Goal: Task Accomplishment & Management: Manage account settings

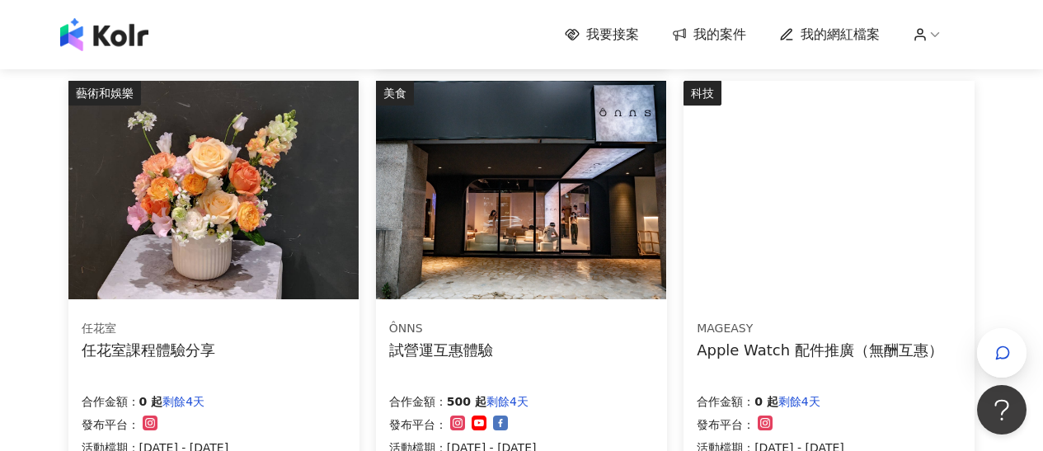
scroll to position [1312, 0]
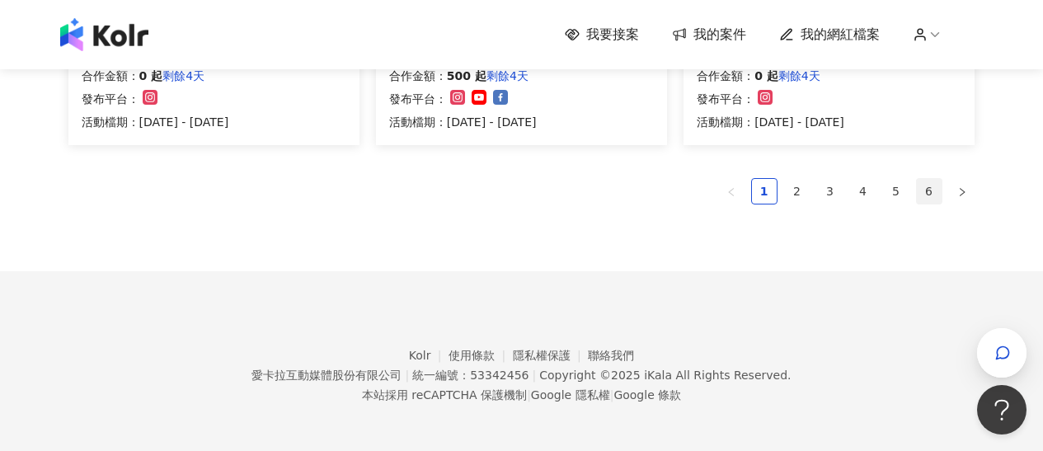
click at [935, 186] on link "6" at bounding box center [929, 191] width 25 height 25
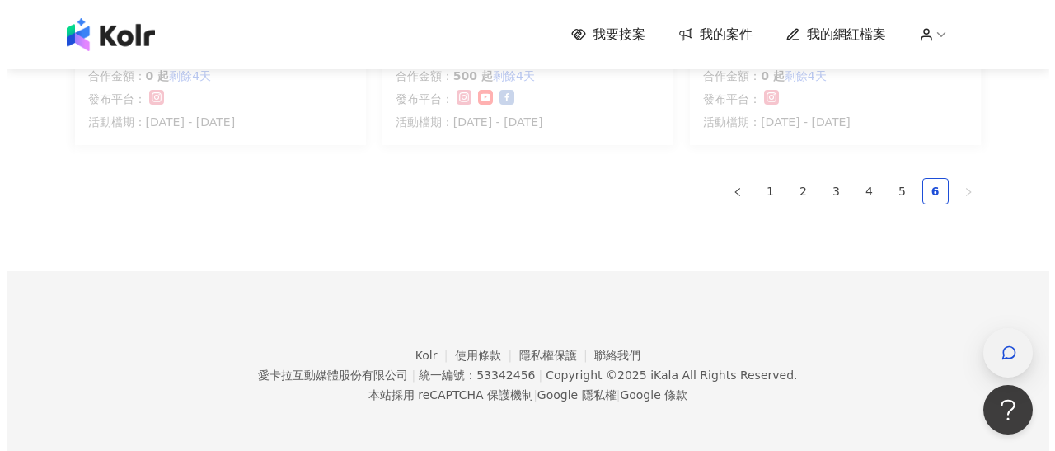
scroll to position [503, 0]
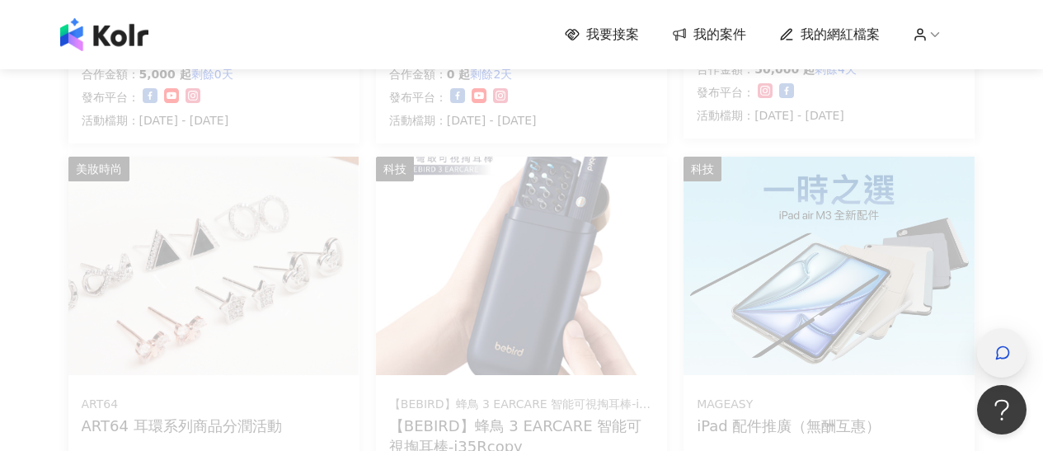
click at [1021, 344] on div "button" at bounding box center [1001, 352] width 49 height 49
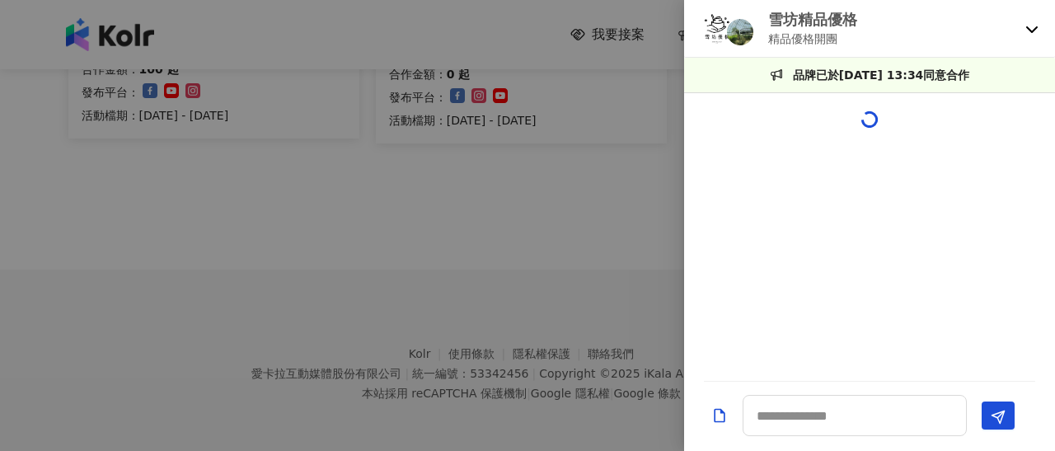
scroll to position [258, 0]
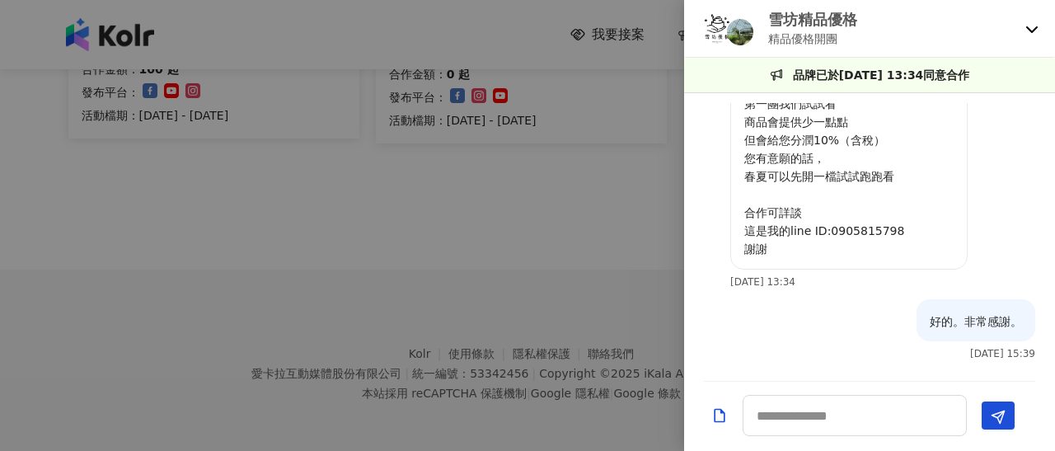
click at [1033, 31] on icon at bounding box center [1032, 28] width 13 height 13
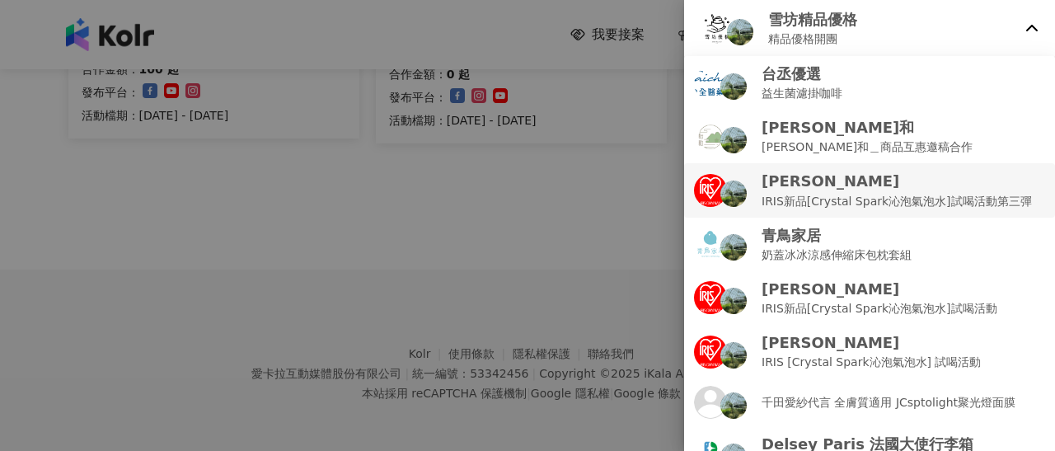
click at [898, 196] on p "IRIS新品[Crystal Spark沁泡氣泡水]試喝活動第三彈" at bounding box center [897, 201] width 270 height 18
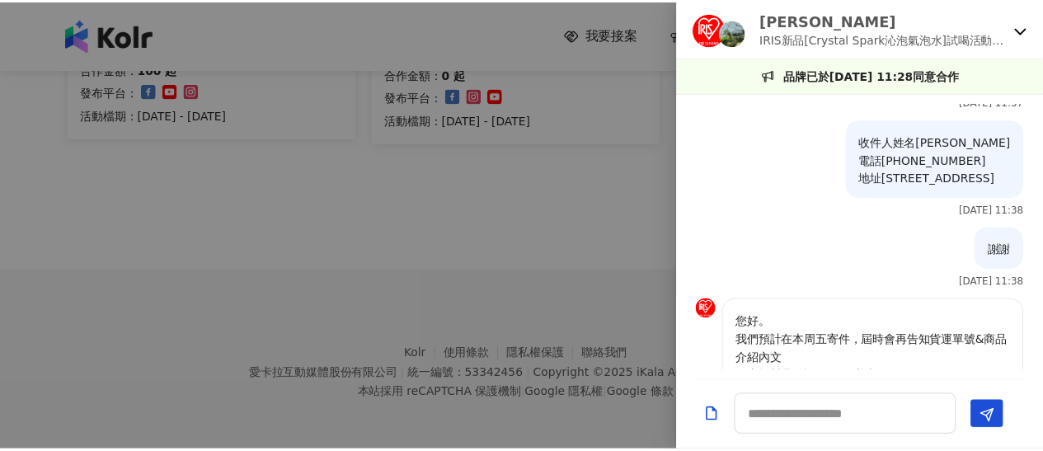
scroll to position [231, 0]
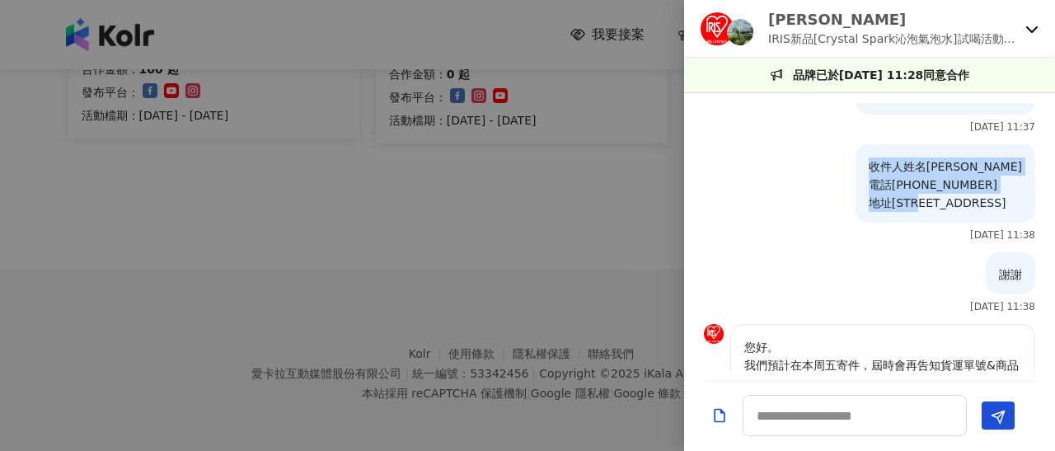
drag, startPoint x: 814, startPoint y: 182, endPoint x: 1017, endPoint y: 216, distance: 205.6
click at [1017, 216] on div "收件人姓名[PERSON_NAME] 電話[PHONE_NUMBER] 地址[STREET_ADDRESS]" at bounding box center [946, 183] width 180 height 78
copy p "收件人姓名[PERSON_NAME] 電話[PHONE_NUMBER] 地址[STREET_ADDRESS]"
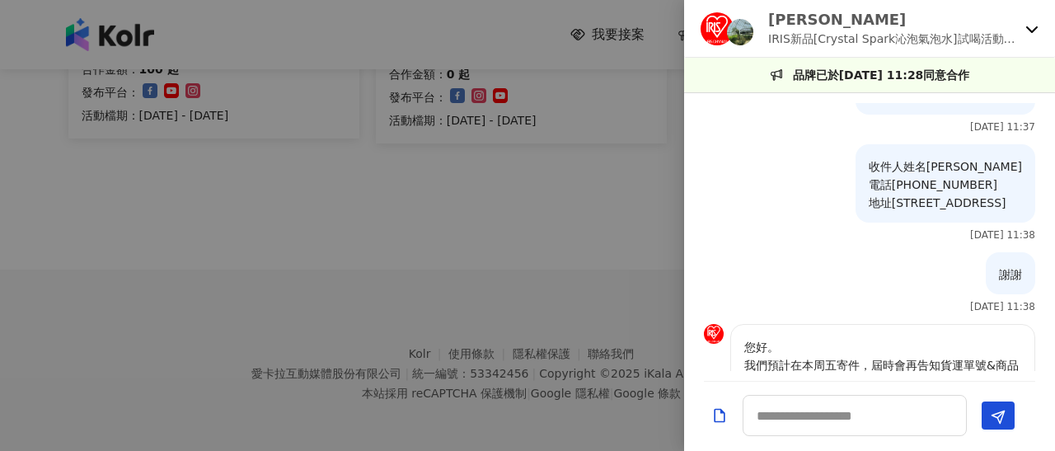
click at [561, 230] on div at bounding box center [527, 225] width 1055 height 451
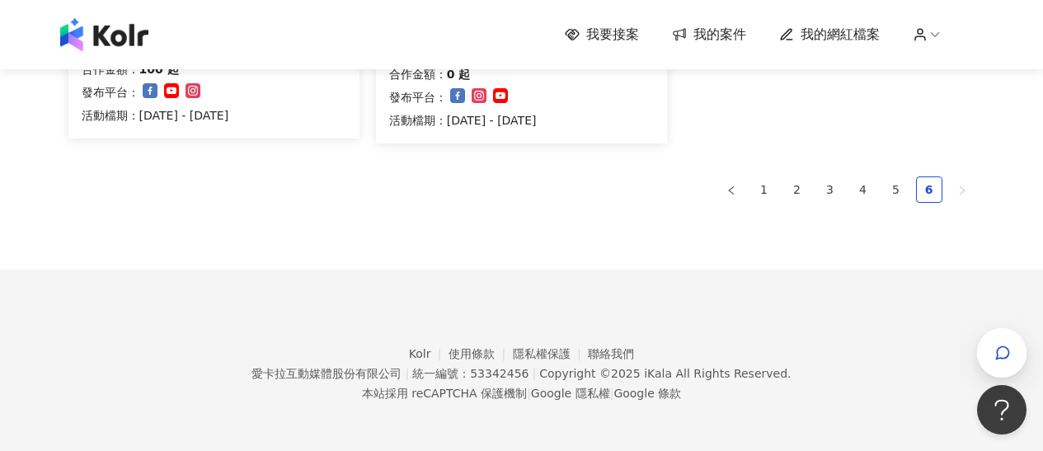
click at [724, 29] on span "我的案件" at bounding box center [719, 35] width 53 height 18
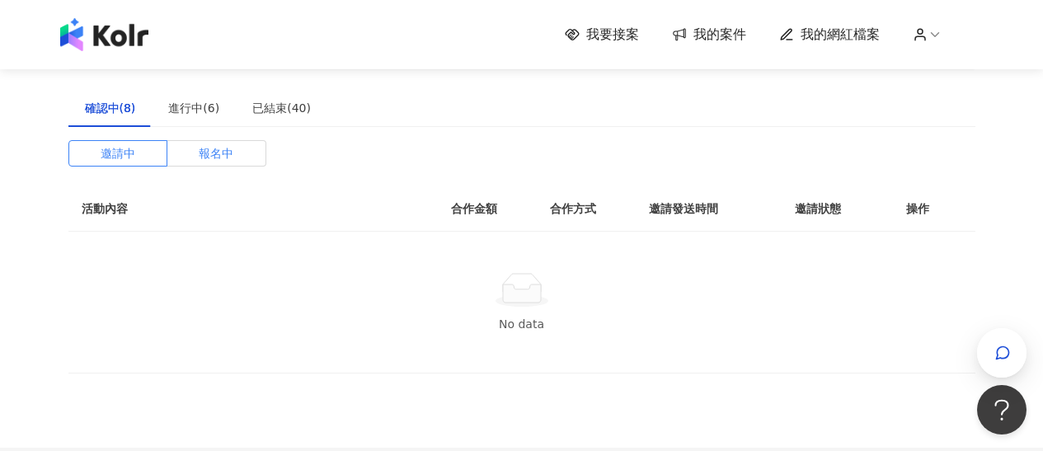
click at [229, 148] on span "報名中" at bounding box center [216, 153] width 35 height 25
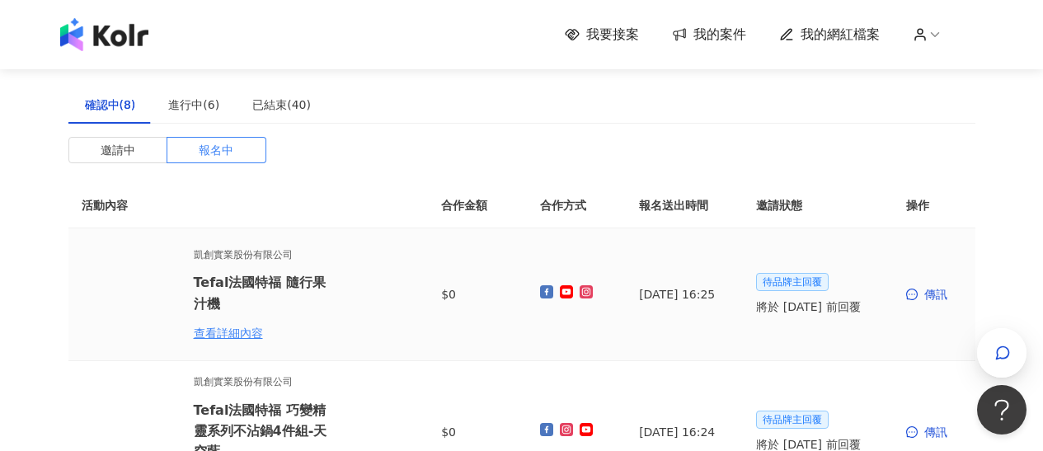
scroll to position [7, 0]
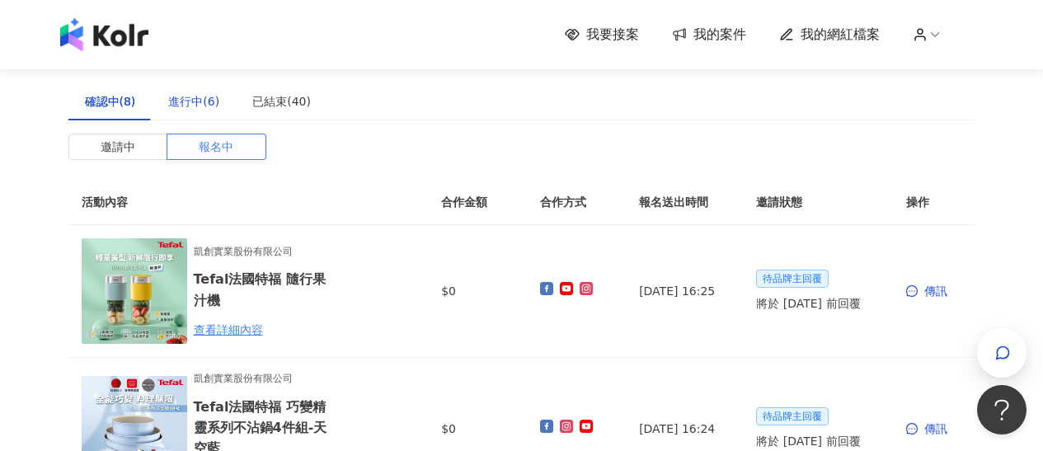
click at [187, 97] on div "進行中(6)" at bounding box center [193, 101] width 51 height 18
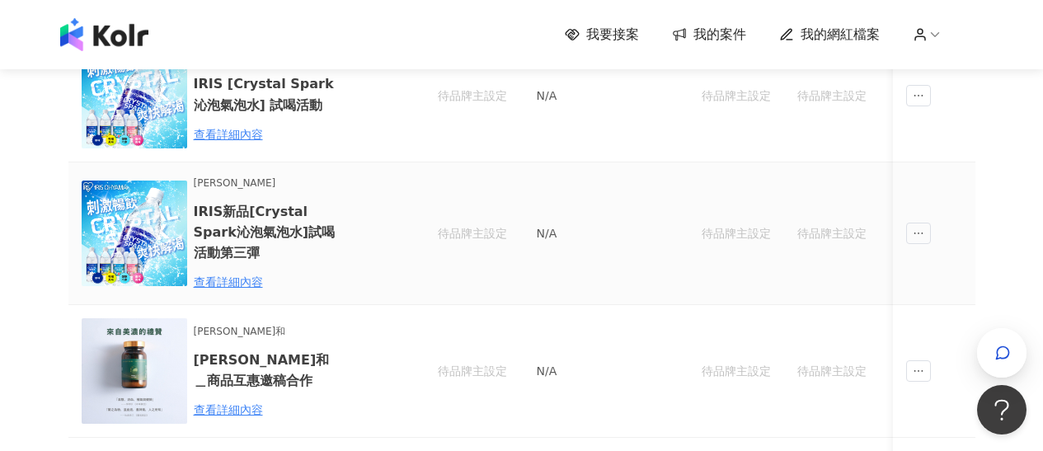
scroll to position [155, 0]
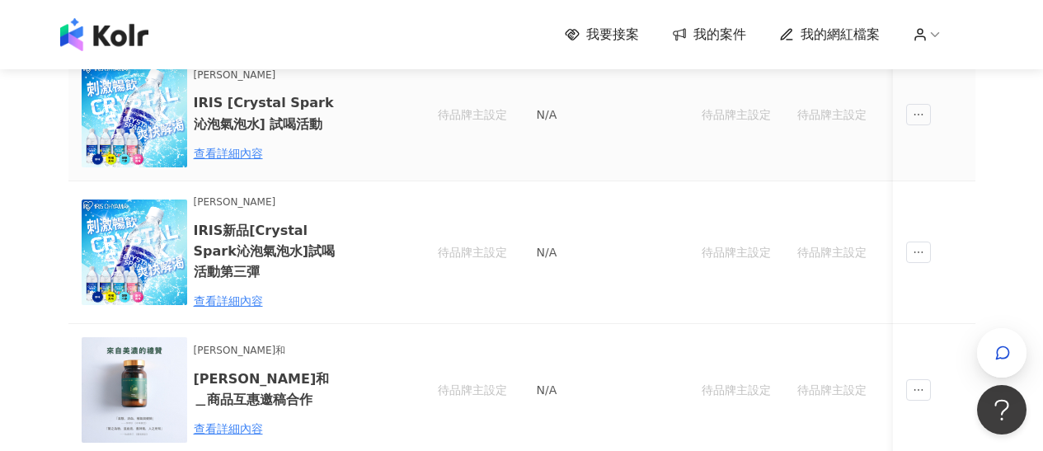
click at [270, 107] on h6 "IRIS [Crystal Spark沁泡氣泡水] 試喝活動" at bounding box center [266, 112] width 144 height 41
click at [178, 136] on img at bounding box center [135, 115] width 106 height 106
click at [935, 32] on icon at bounding box center [934, 34] width 15 height 15
drag, startPoint x: 693, startPoint y: 145, endPoint x: 592, endPoint y: 130, distance: 101.7
click at [693, 145] on td "待品牌主設定" at bounding box center [736, 115] width 96 height 133
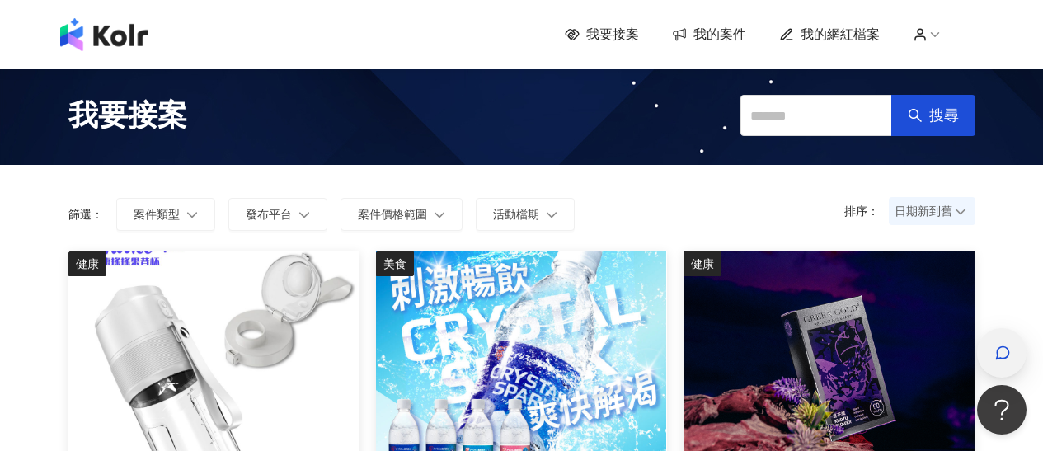
click at [1003, 345] on icon "button" at bounding box center [1002, 353] width 16 height 16
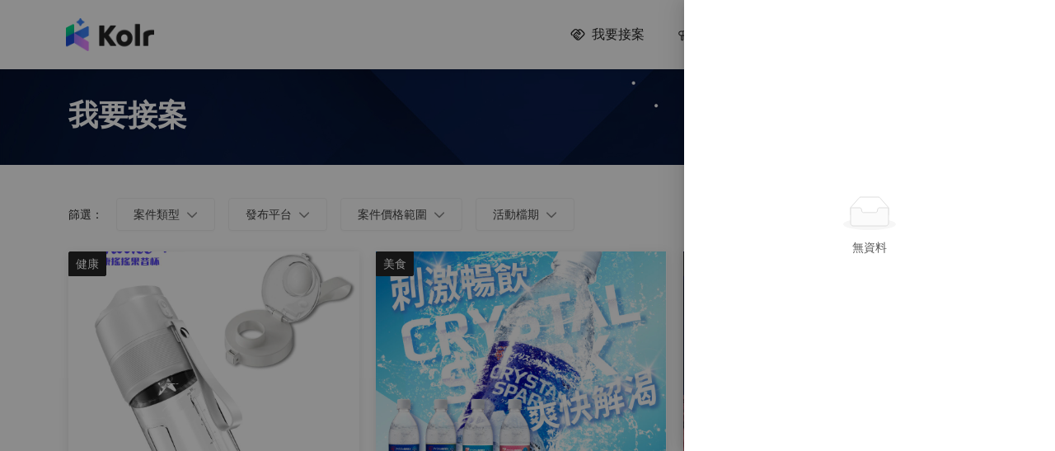
click at [824, 34] on div "無資料" at bounding box center [869, 225] width 371 height 451
click at [564, 308] on div at bounding box center [527, 225] width 1055 height 451
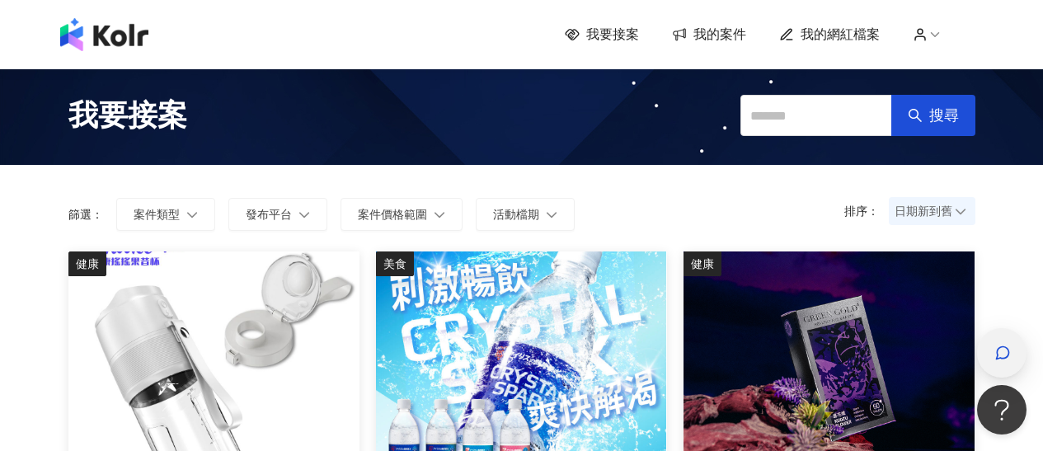
click at [1012, 357] on div "button" at bounding box center [1001, 353] width 21 height 37
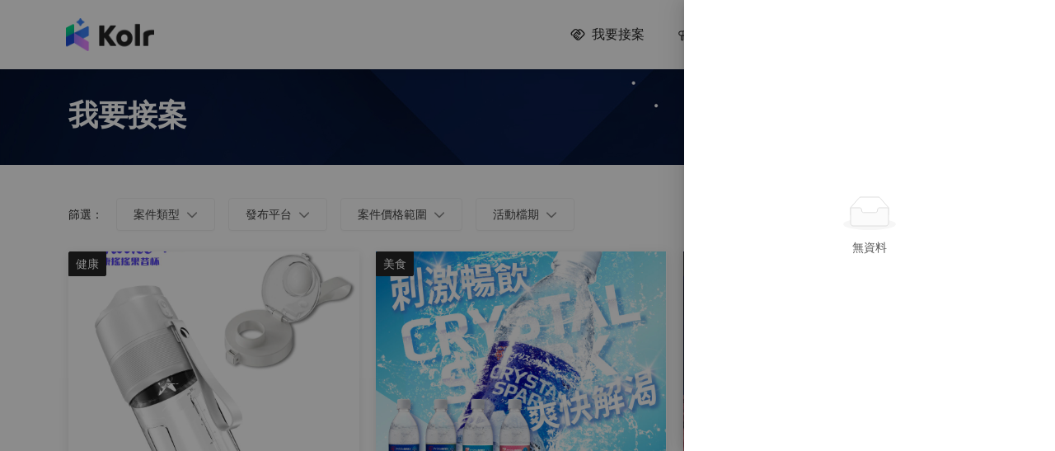
click at [585, 157] on div at bounding box center [527, 225] width 1055 height 451
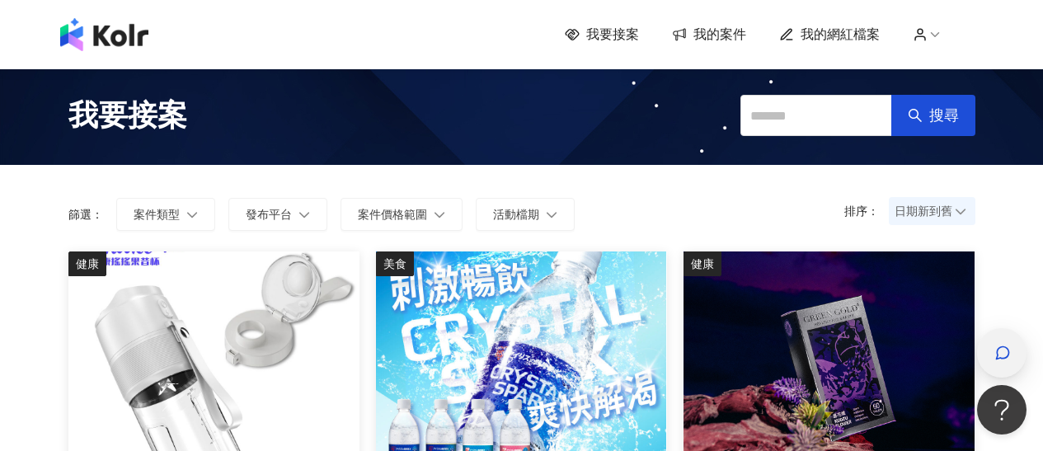
click at [1025, 355] on div "button" at bounding box center [1001, 352] width 49 height 49
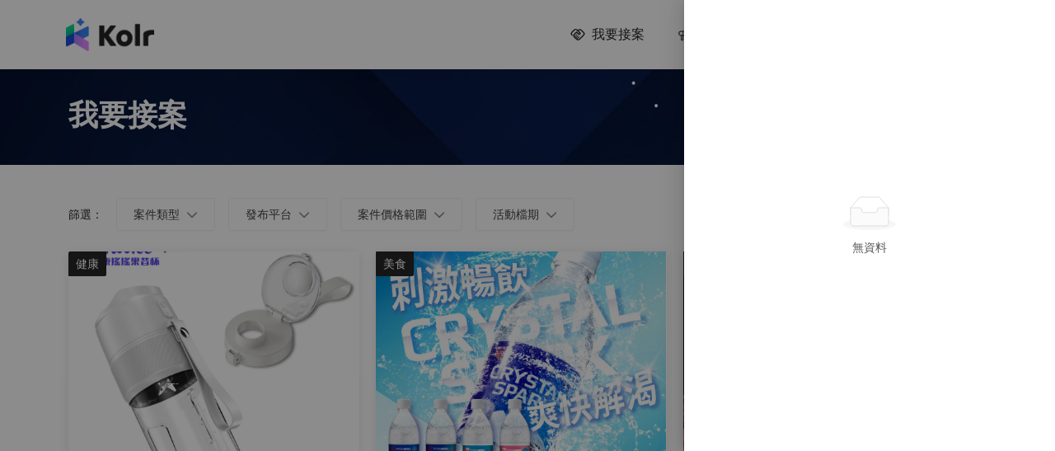
click at [503, 218] on div at bounding box center [527, 225] width 1055 height 451
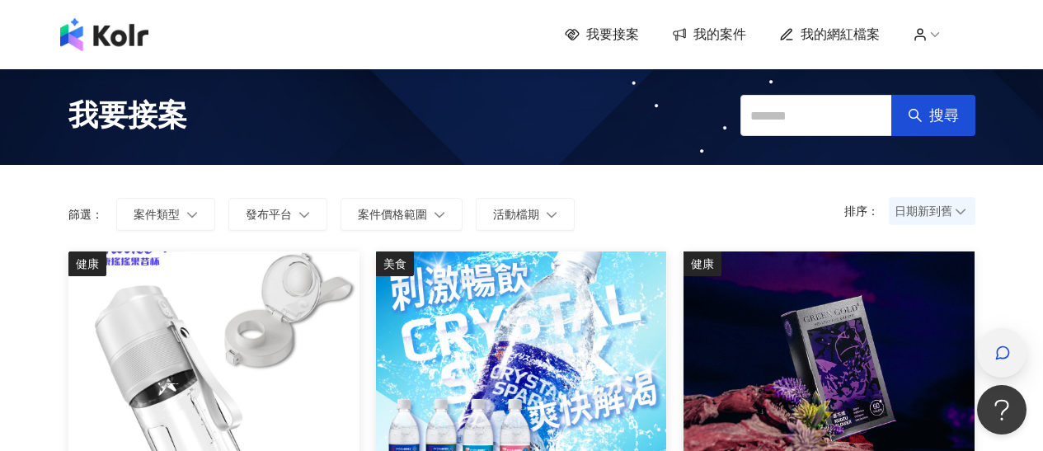
click at [1002, 357] on icon "button" at bounding box center [1002, 353] width 16 height 16
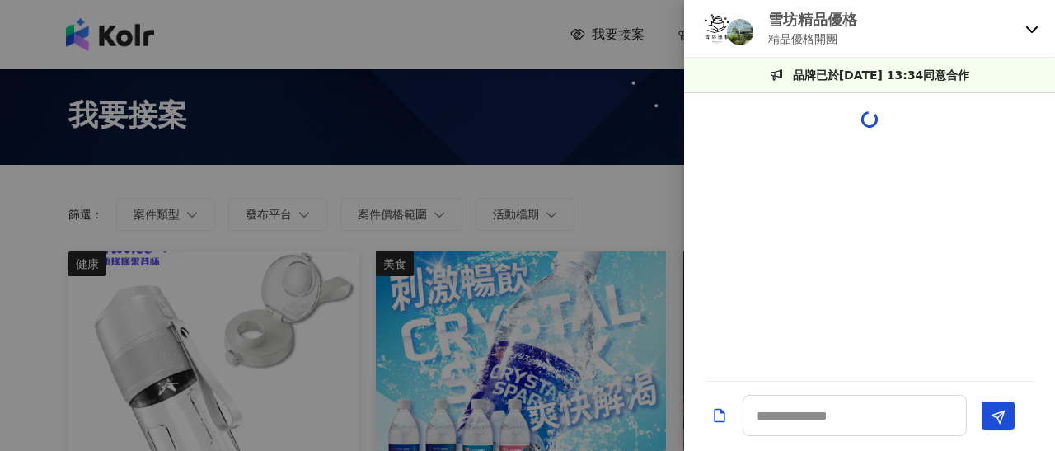
scroll to position [258, 0]
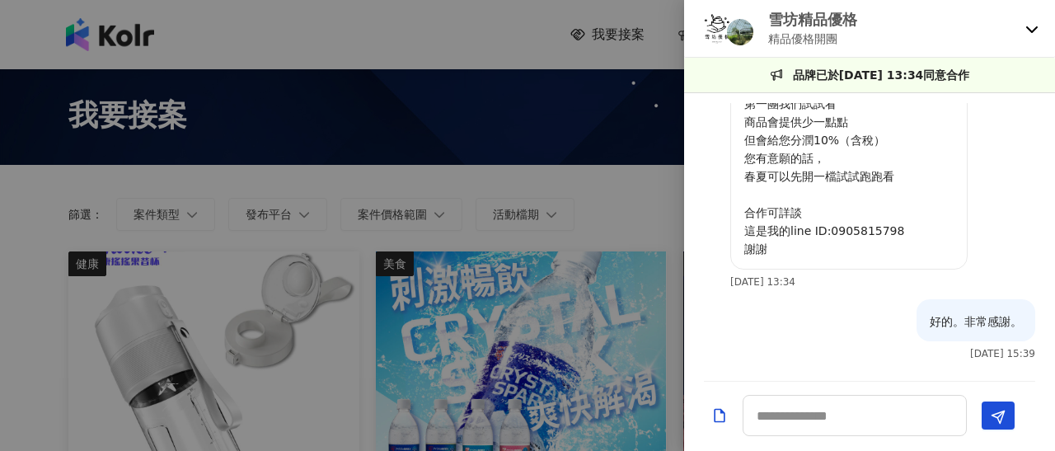
click at [1035, 22] on icon at bounding box center [1032, 28] width 13 height 13
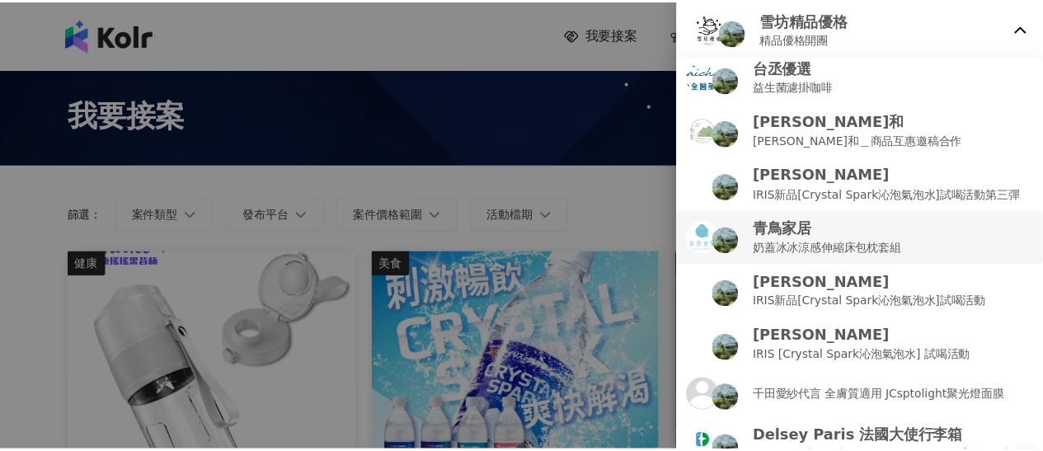
scroll to position [0, 0]
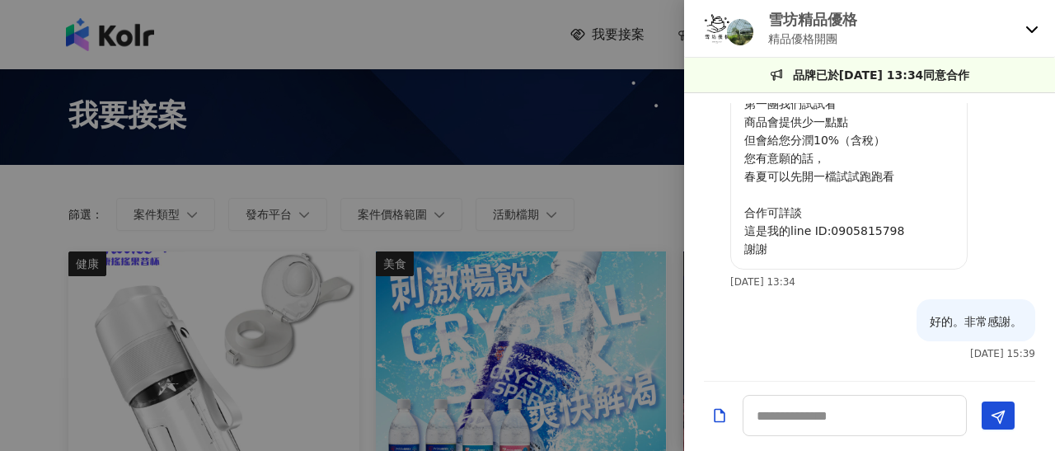
click at [581, 211] on div at bounding box center [527, 225] width 1055 height 451
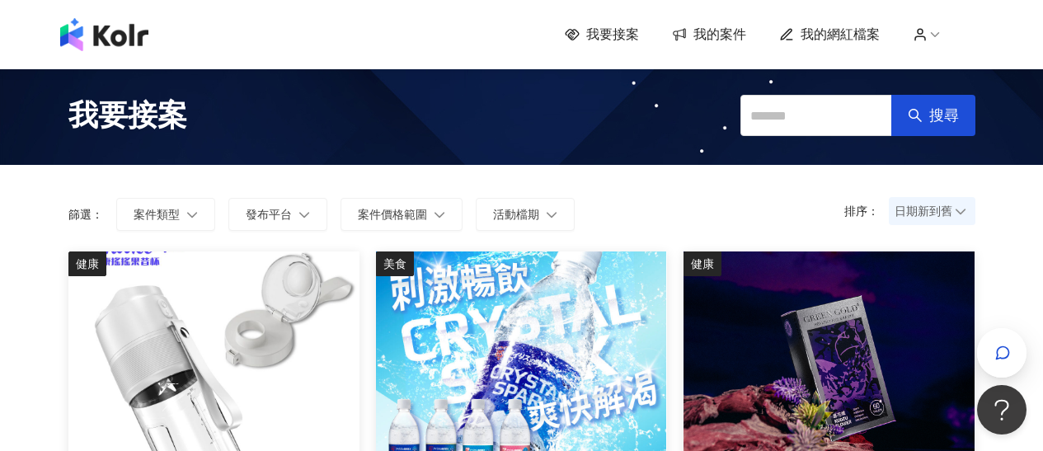
click at [735, 28] on span "我的案件" at bounding box center [719, 35] width 53 height 18
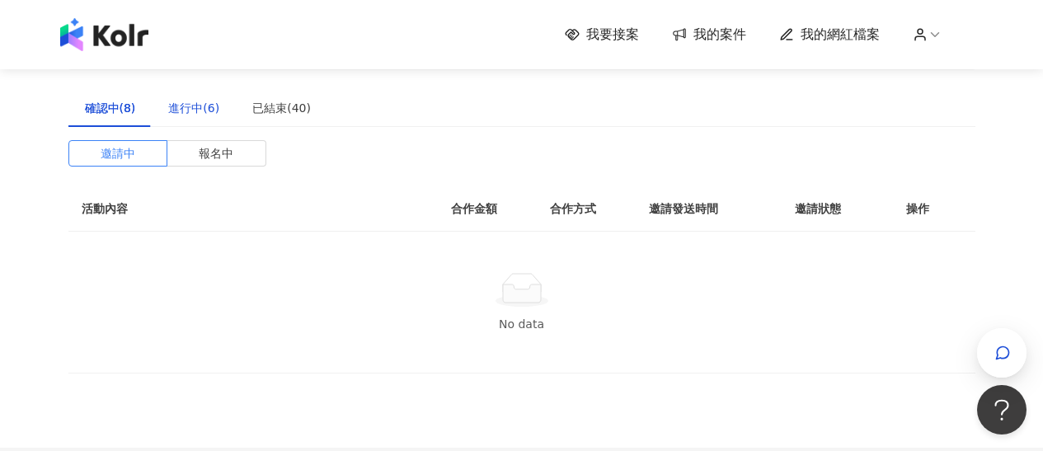
click at [214, 109] on div "進行中(6)" at bounding box center [193, 108] width 51 height 18
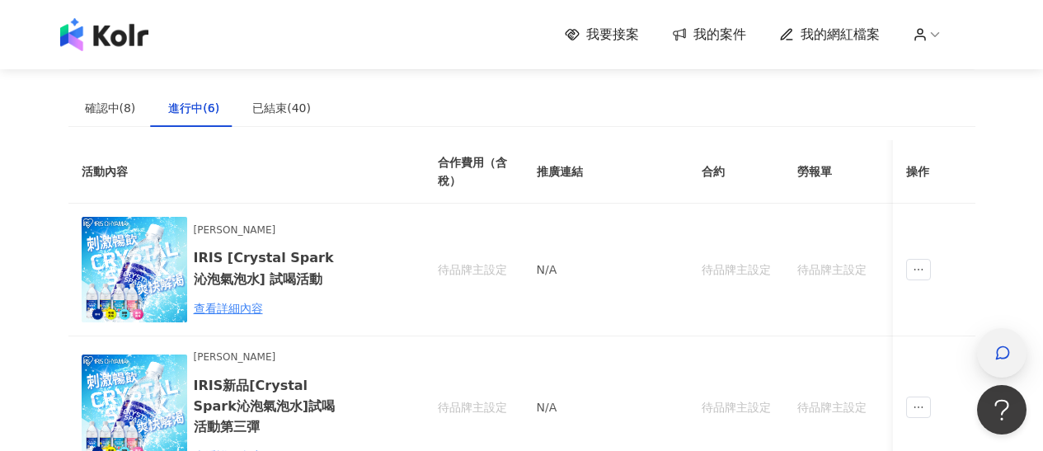
click at [1013, 357] on div "button" at bounding box center [1001, 352] width 49 height 49
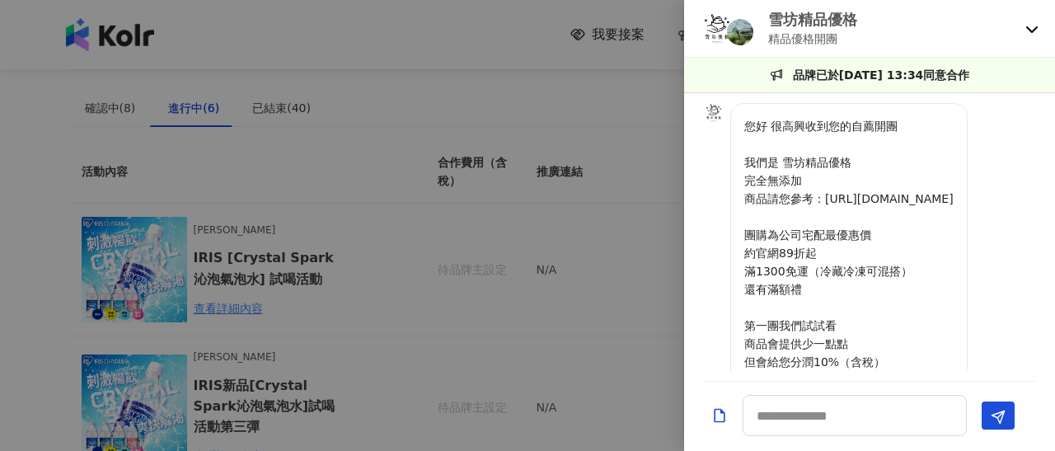
click at [1031, 22] on icon at bounding box center [1032, 28] width 13 height 13
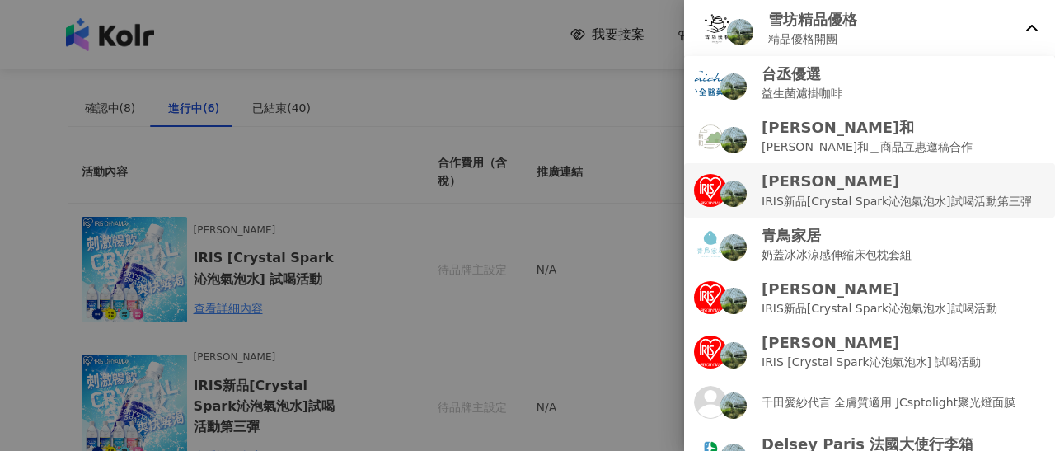
click at [888, 213] on li "[PERSON_NAME] IRIS新品[Crystal Spark沁泡氣泡水]試喝活動第三彈" at bounding box center [869, 190] width 371 height 54
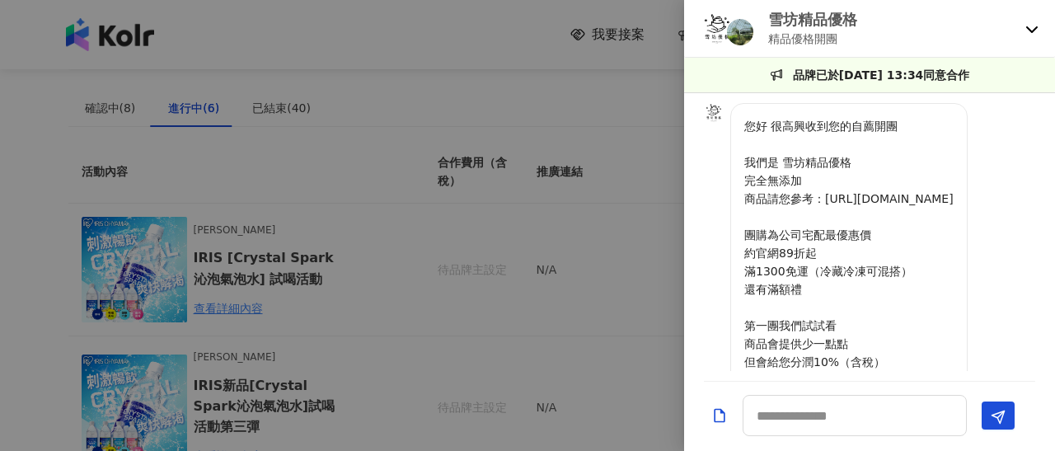
click at [1035, 28] on icon at bounding box center [1032, 29] width 12 height 7
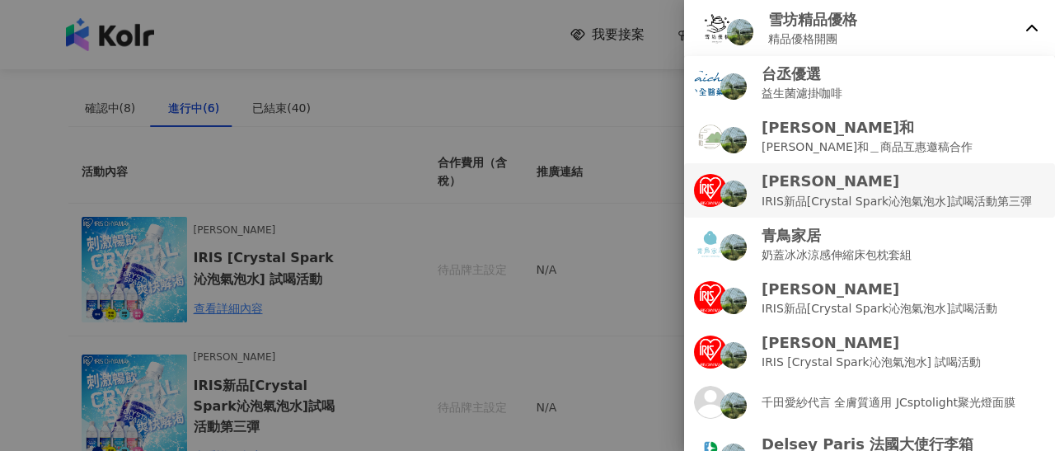
click at [851, 195] on p "IRIS新品[Crystal Spark沁泡氣泡水]試喝活動第三彈" at bounding box center [897, 201] width 270 height 18
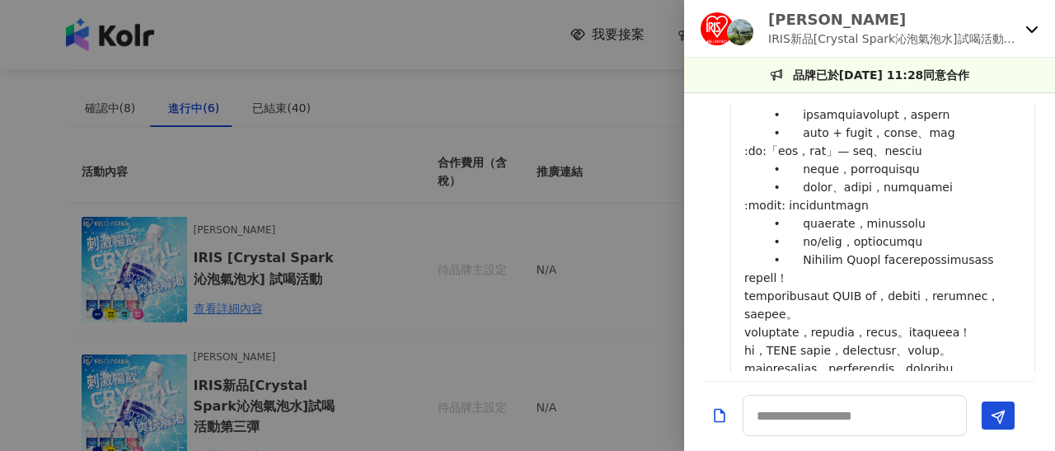
scroll to position [1834, 0]
